Goal: Obtain resource: Download file/media

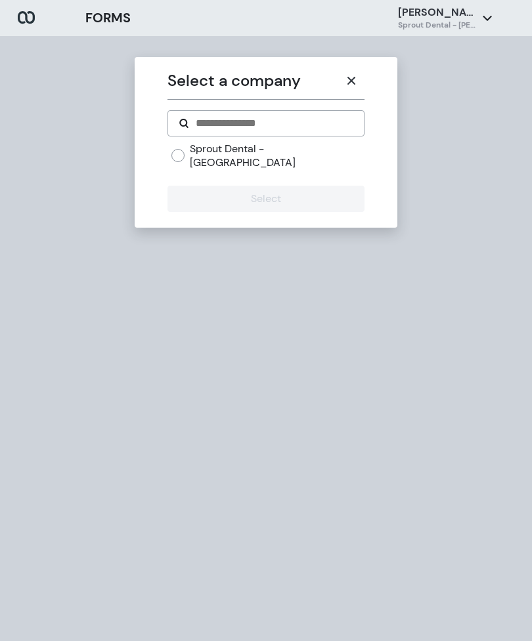
click at [341, 80] on button "button" at bounding box center [351, 81] width 26 height 26
click at [350, 80] on icon "button" at bounding box center [351, 80] width 11 height 11
click at [354, 75] on icon "button" at bounding box center [351, 80] width 11 height 11
